Goal: Task Accomplishment & Management: Complete application form

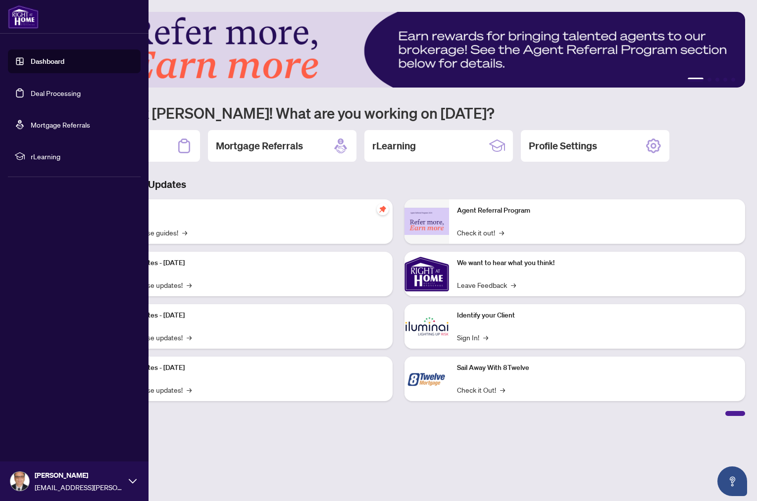
click at [36, 60] on link "Dashboard" at bounding box center [48, 61] width 34 height 9
click at [46, 57] on link "Dashboard" at bounding box center [48, 61] width 34 height 9
click at [45, 61] on link "Dashboard" at bounding box center [48, 61] width 34 height 9
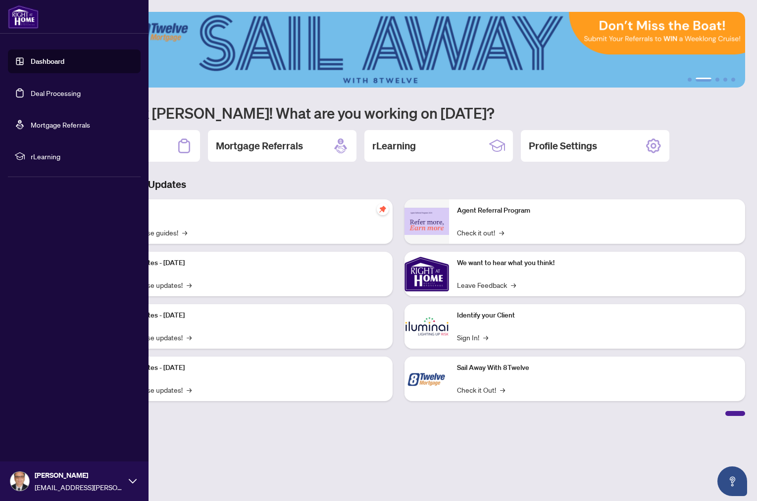
click at [39, 61] on link "Dashboard" at bounding box center [48, 61] width 34 height 9
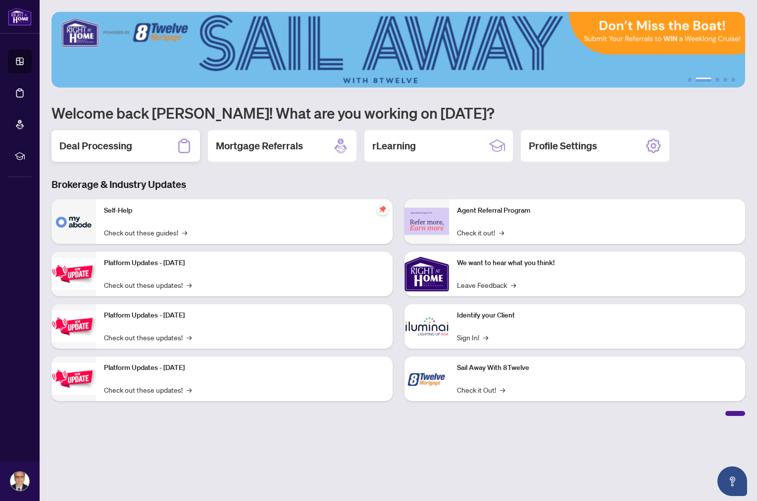
click at [109, 146] on h2 "Deal Processing" at bounding box center [95, 146] width 73 height 14
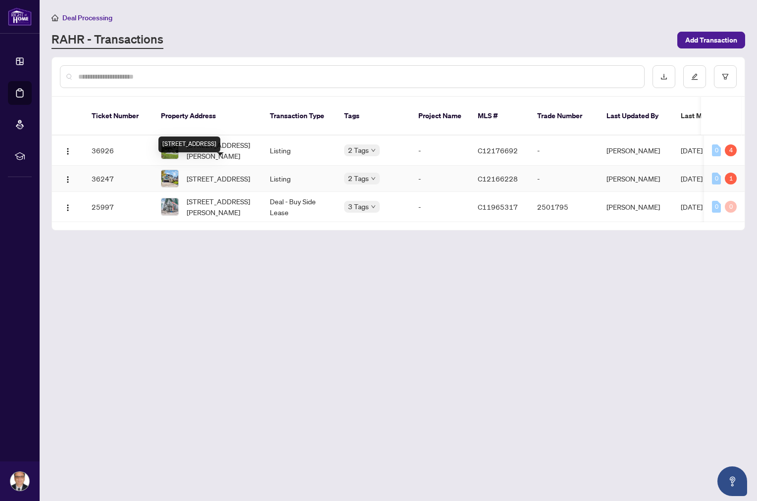
click at [223, 173] on span "[STREET_ADDRESS]" at bounding box center [218, 178] width 63 height 11
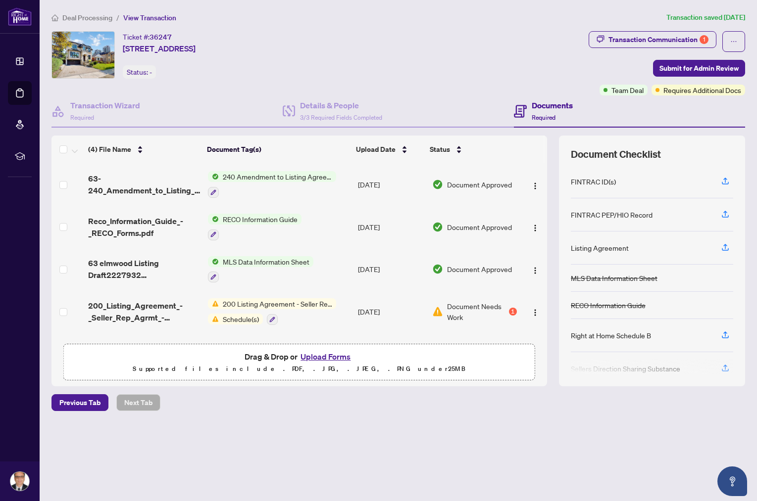
click at [322, 356] on button "Upload Forms" at bounding box center [325, 356] width 56 height 13
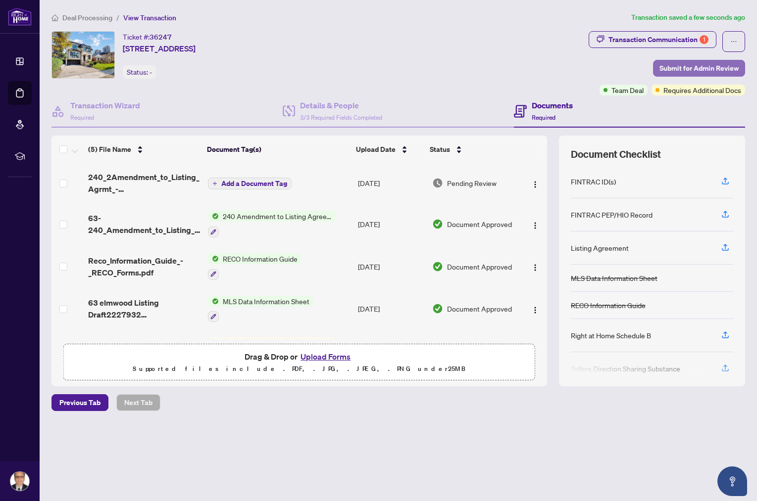
click at [699, 66] on span "Submit for Admin Review" at bounding box center [698, 68] width 79 height 16
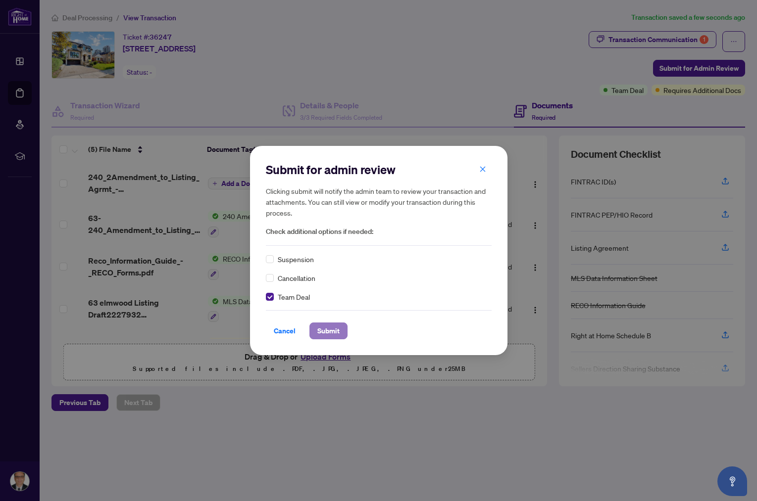
click at [329, 332] on span "Submit" at bounding box center [328, 331] width 22 height 16
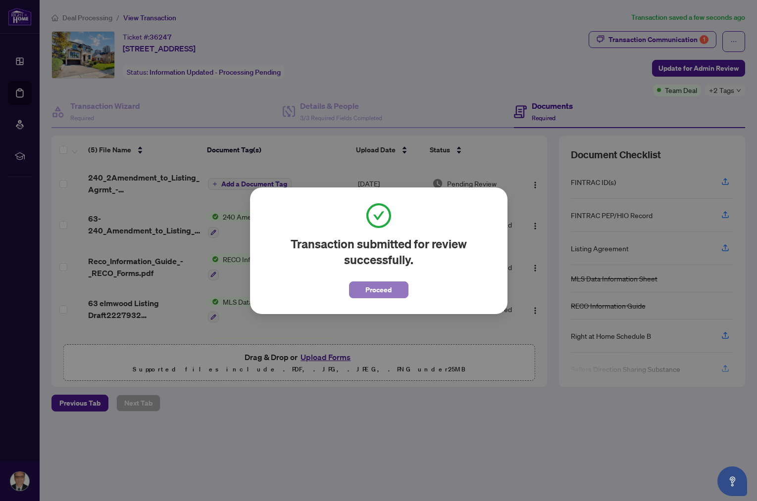
click at [379, 289] on span "Proceed" at bounding box center [378, 290] width 26 height 16
